Goal: Information Seeking & Learning: Find specific fact

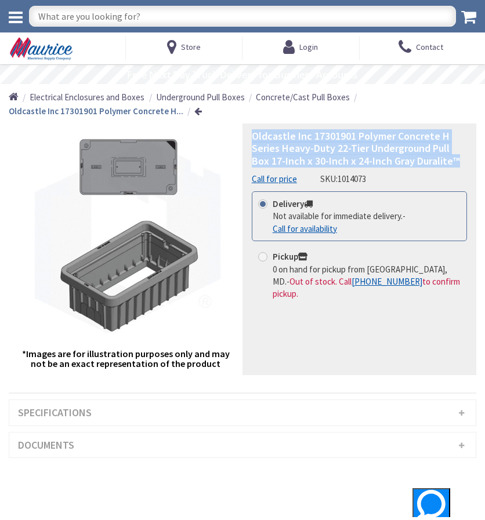
drag, startPoint x: 459, startPoint y: 160, endPoint x: 250, endPoint y: 137, distance: 210.6
click at [250, 137] on div "Oldcastle Inc 17301901 Polymer Concrete H Series Heavy-Duty 22-Tier Underground…" at bounding box center [359, 250] width 234 height 252
copy span "Oldcastle Inc 17301901 Polymer Concrete H Series Heavy-Duty 22-Tier Underground…"
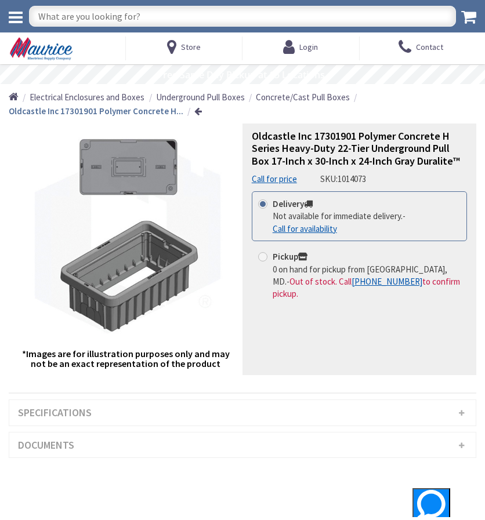
click at [267, 402] on h3 "Specifications" at bounding box center [242, 413] width 466 height 26
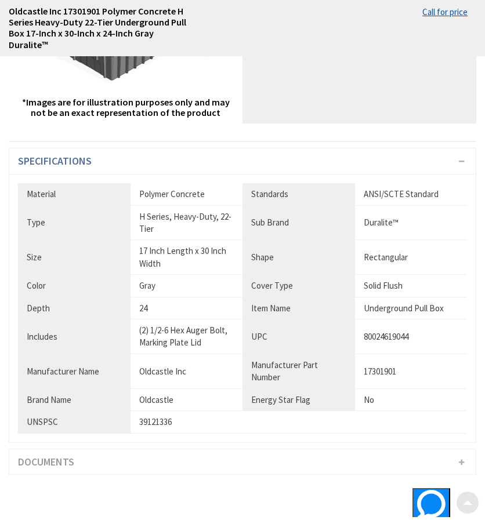
scroll to position [232, 0]
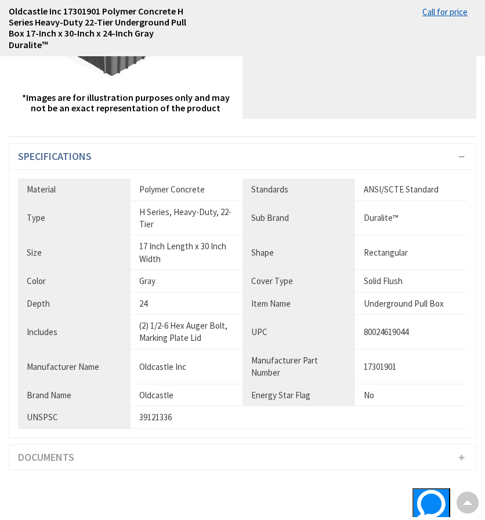
click at [184, 162] on h3 "Specifications" at bounding box center [242, 157] width 466 height 26
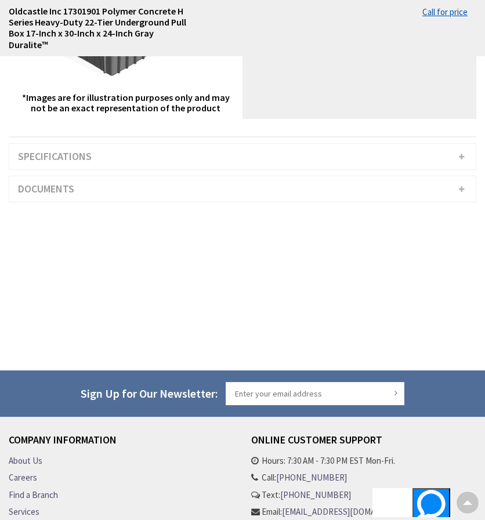
click at [183, 194] on h3 "Documents" at bounding box center [242, 189] width 466 height 26
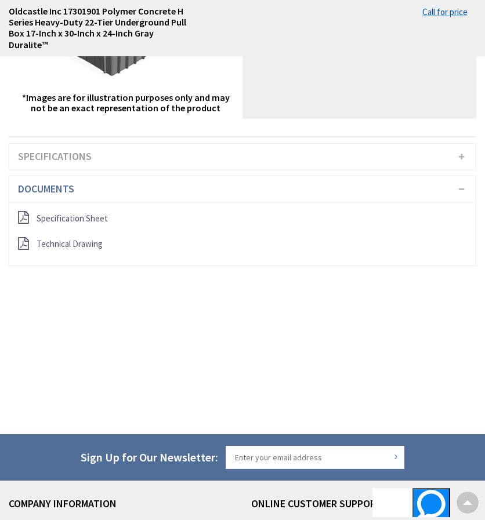
click at [183, 194] on h3 "Documents" at bounding box center [242, 189] width 466 height 26
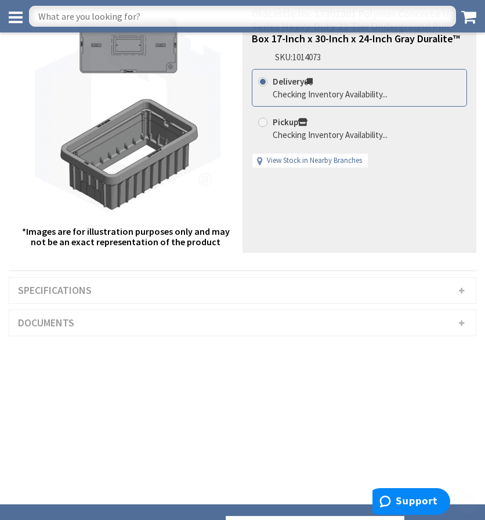
scroll to position [116, 0]
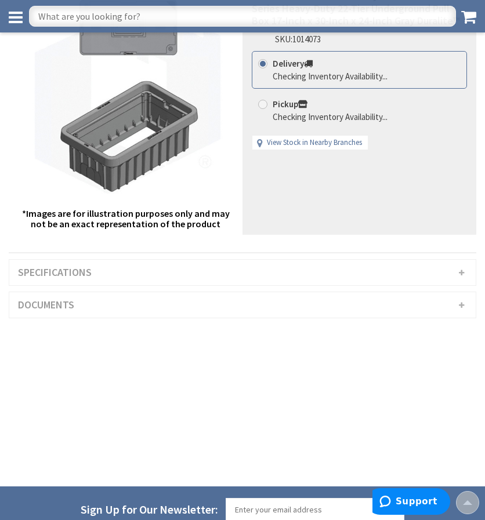
click at [205, 299] on h3 "Documents" at bounding box center [242, 305] width 466 height 26
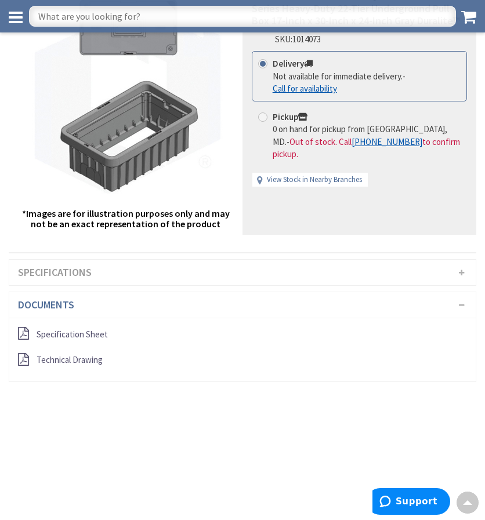
click at [220, 274] on h3 "Specifications" at bounding box center [242, 273] width 466 height 26
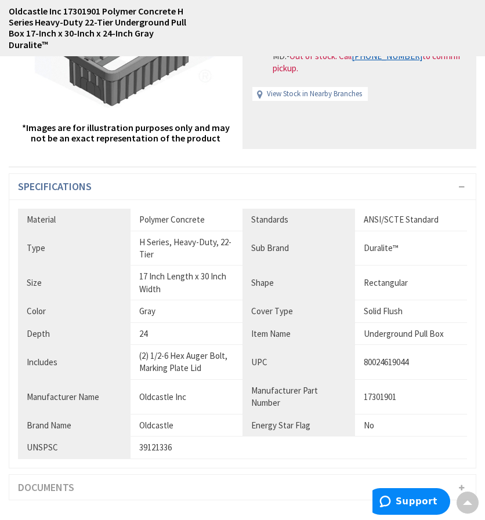
scroll to position [232, 0]
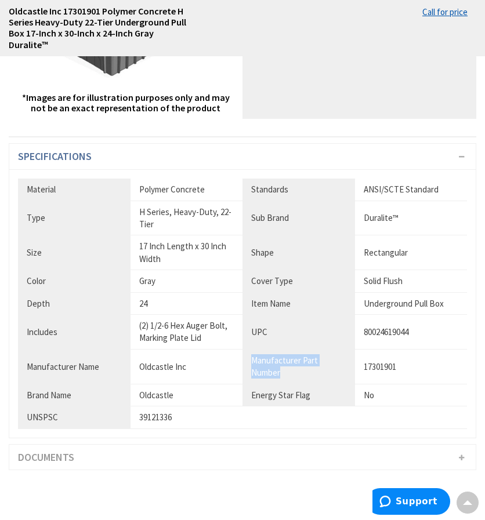
drag, startPoint x: 299, startPoint y: 368, endPoint x: 240, endPoint y: 351, distance: 61.7
click at [240, 351] on tr "Manufacturer Name Oldcastle Inc Manufacturer Part Number 17301901" at bounding box center [242, 366] width 449 height 35
copy tr "Manufacturer Part Number"
click at [334, 345] on th "UPC" at bounding box center [298, 332] width 113 height 35
drag, startPoint x: 298, startPoint y: 361, endPoint x: 245, endPoint y: 356, distance: 53.0
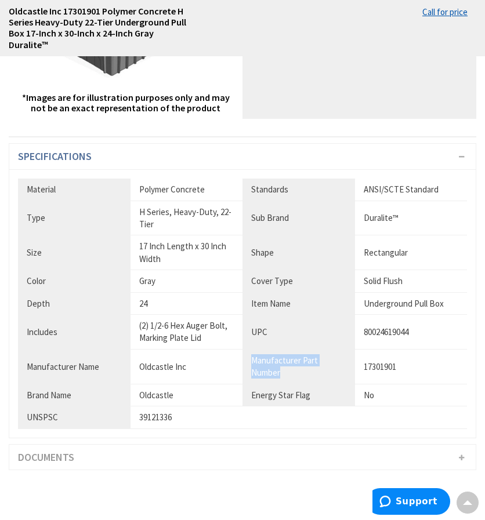
click at [245, 356] on th "Manufacturer Part Number" at bounding box center [298, 366] width 113 height 35
copy th "Manufacturer Part Number"
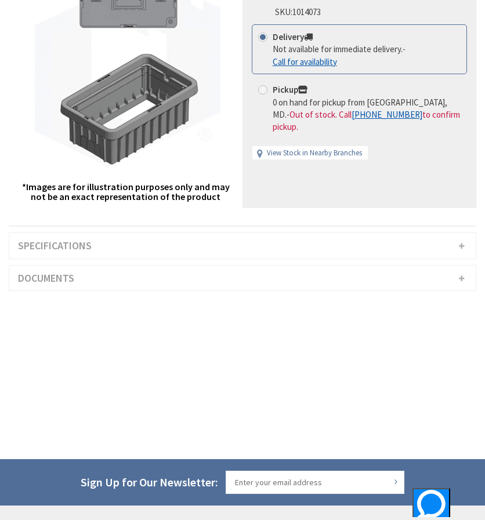
scroll to position [232, 0]
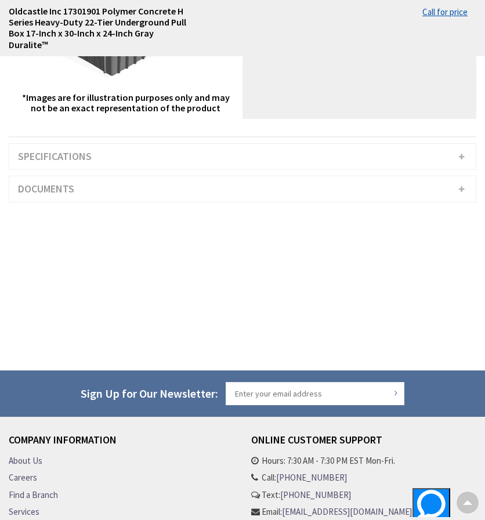
click at [217, 149] on h3 "Specifications" at bounding box center [242, 157] width 466 height 26
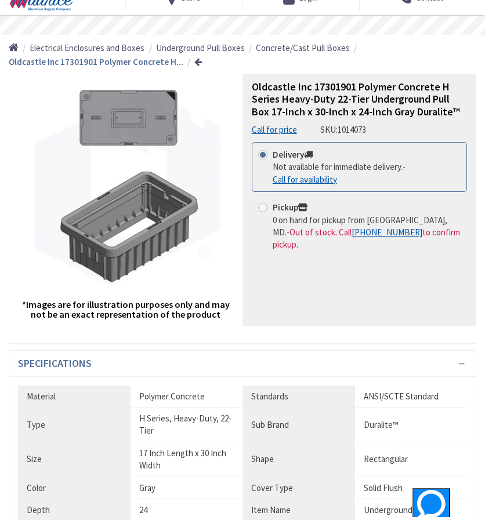
scroll to position [464, 0]
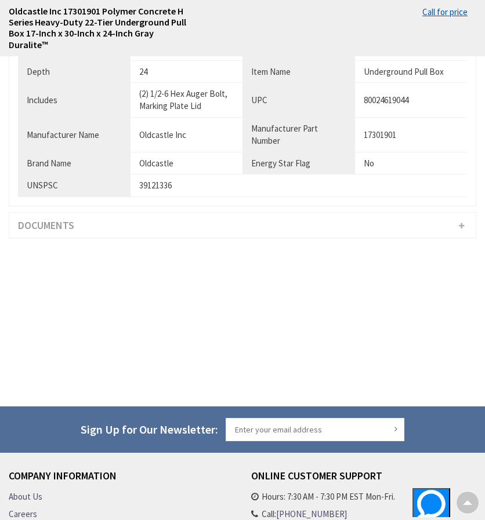
click at [190, 224] on h3 "Documents" at bounding box center [242, 226] width 466 height 26
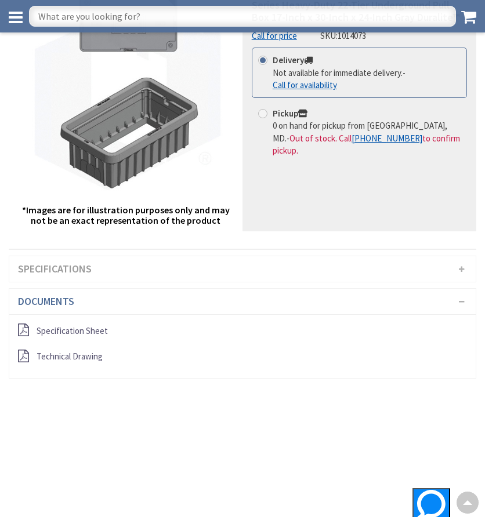
scroll to position [116, 0]
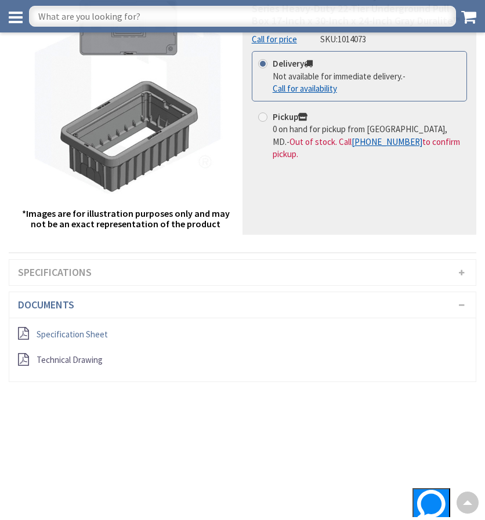
click at [92, 335] on span "Specification Sheet" at bounding box center [72, 334] width 71 height 11
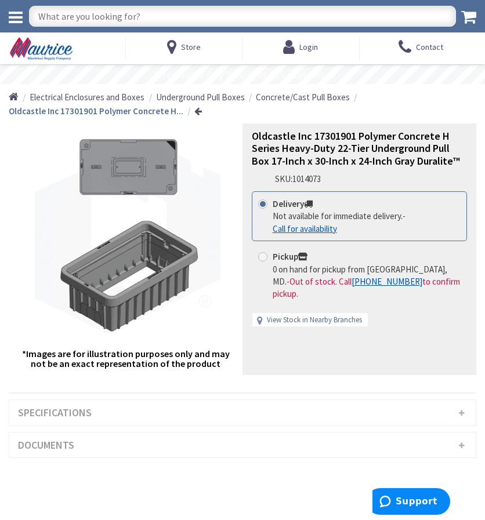
click at [137, 17] on input "text" at bounding box center [242, 16] width 427 height 21
paste input "13241351"
type input "13241351"
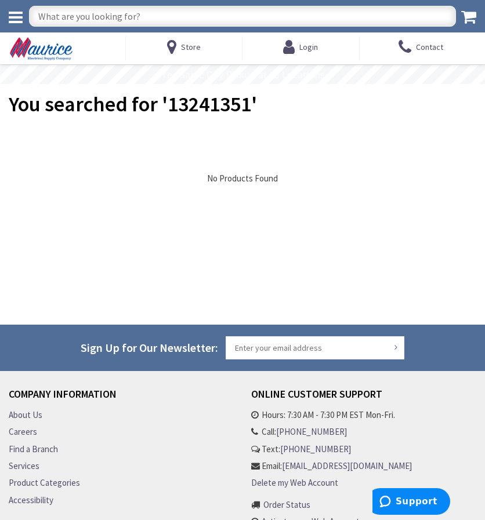
click at [311, 10] on input "text" at bounding box center [242, 16] width 427 height 21
type input "1324"
